Goal: Task Accomplishment & Management: Use online tool/utility

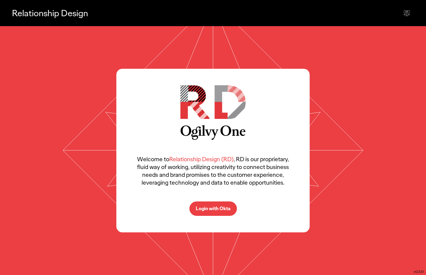
click at [216, 206] on p "Login with Okta" at bounding box center [213, 208] width 35 height 5
click at [211, 214] on button "Login with Okta" at bounding box center [212, 209] width 47 height 14
click at [211, 205] on button "Login with Okta" at bounding box center [212, 209] width 47 height 14
click at [211, 208] on p "Login with Okta" at bounding box center [213, 208] width 35 height 5
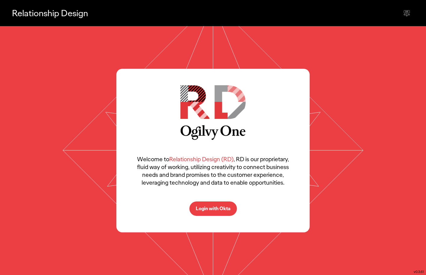
click at [211, 208] on p "Login with Okta" at bounding box center [213, 208] width 35 height 5
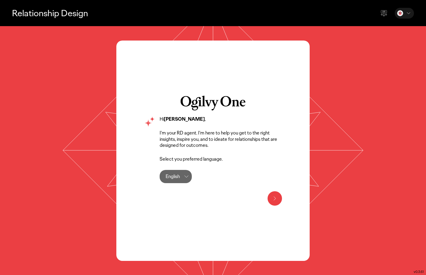
click at [281, 197] on button at bounding box center [274, 198] width 14 height 14
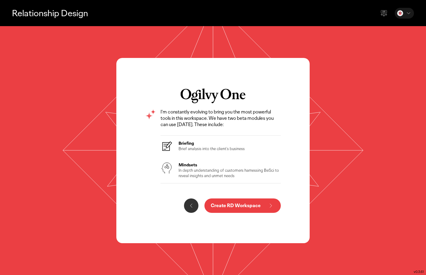
click at [231, 205] on p "Create RD Workspace" at bounding box center [236, 205] width 50 height 5
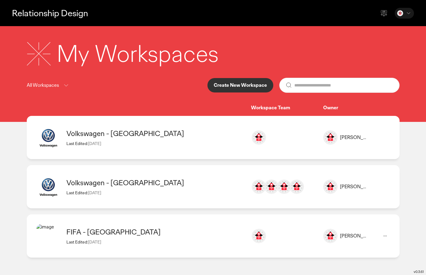
click at [352, 230] on div "[PERSON_NAME]" at bounding box center [345, 236] width 45 height 14
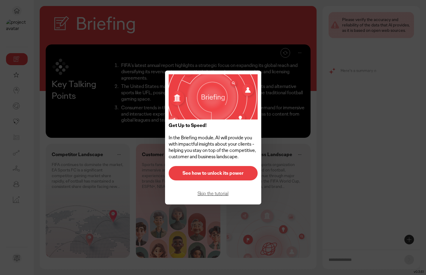
click at [204, 172] on p "See how to unlock its power" at bounding box center [213, 173] width 76 height 5
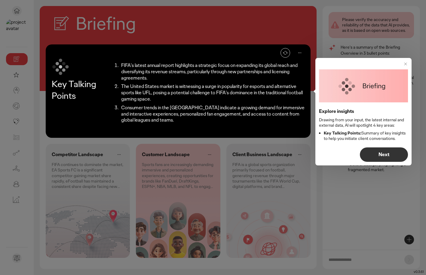
click at [404, 65] on icon at bounding box center [405, 64] width 5 height 5
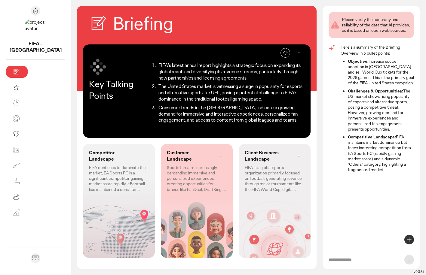
scroll to position [1, 0]
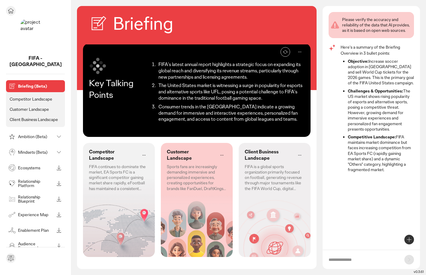
click at [8, 8] on icon at bounding box center [10, 10] width 7 height 7
